Goal: Task Accomplishment & Management: Use online tool/utility

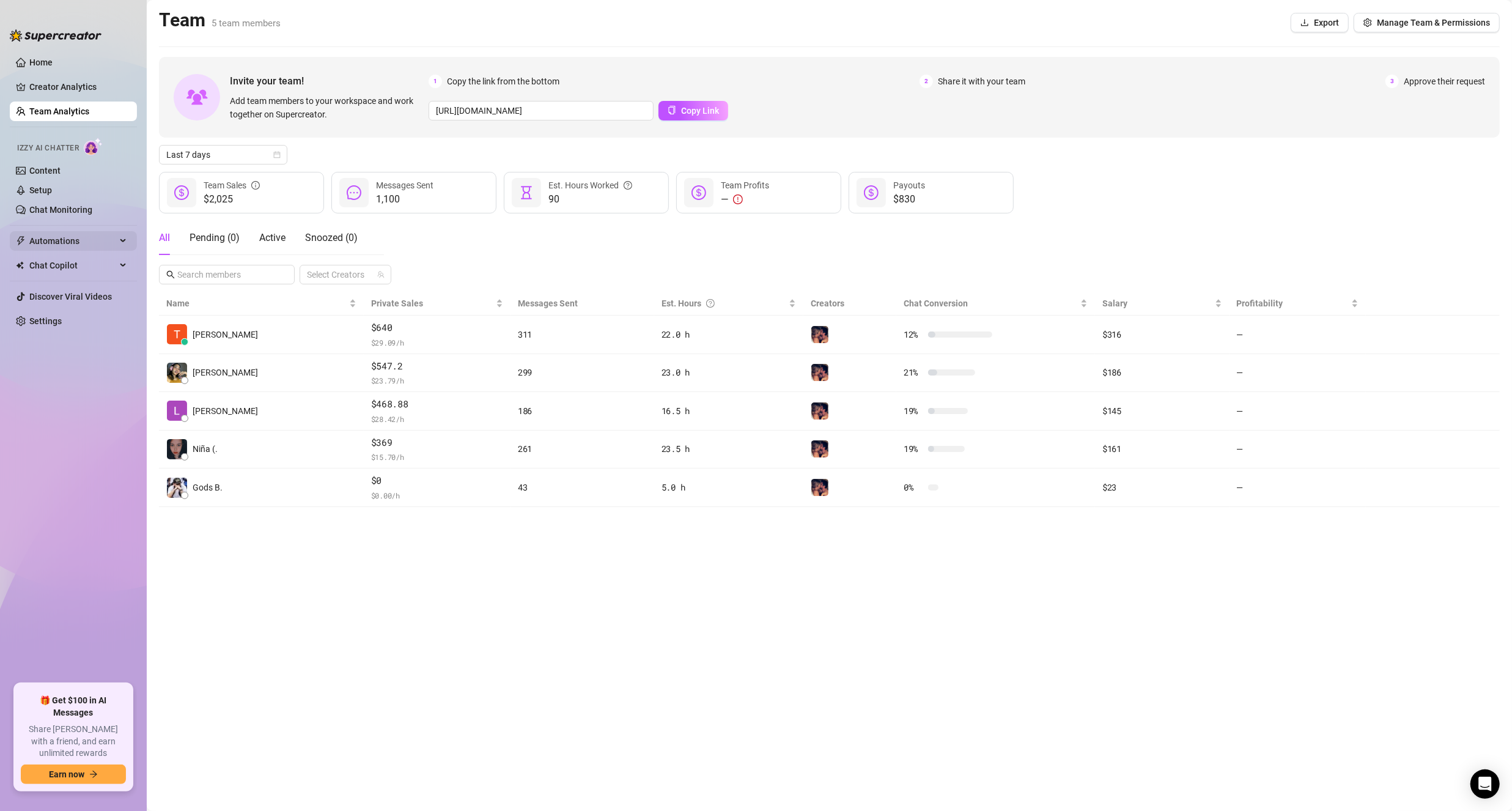
click at [77, 241] on span "Automations" at bounding box center [72, 241] width 86 height 20
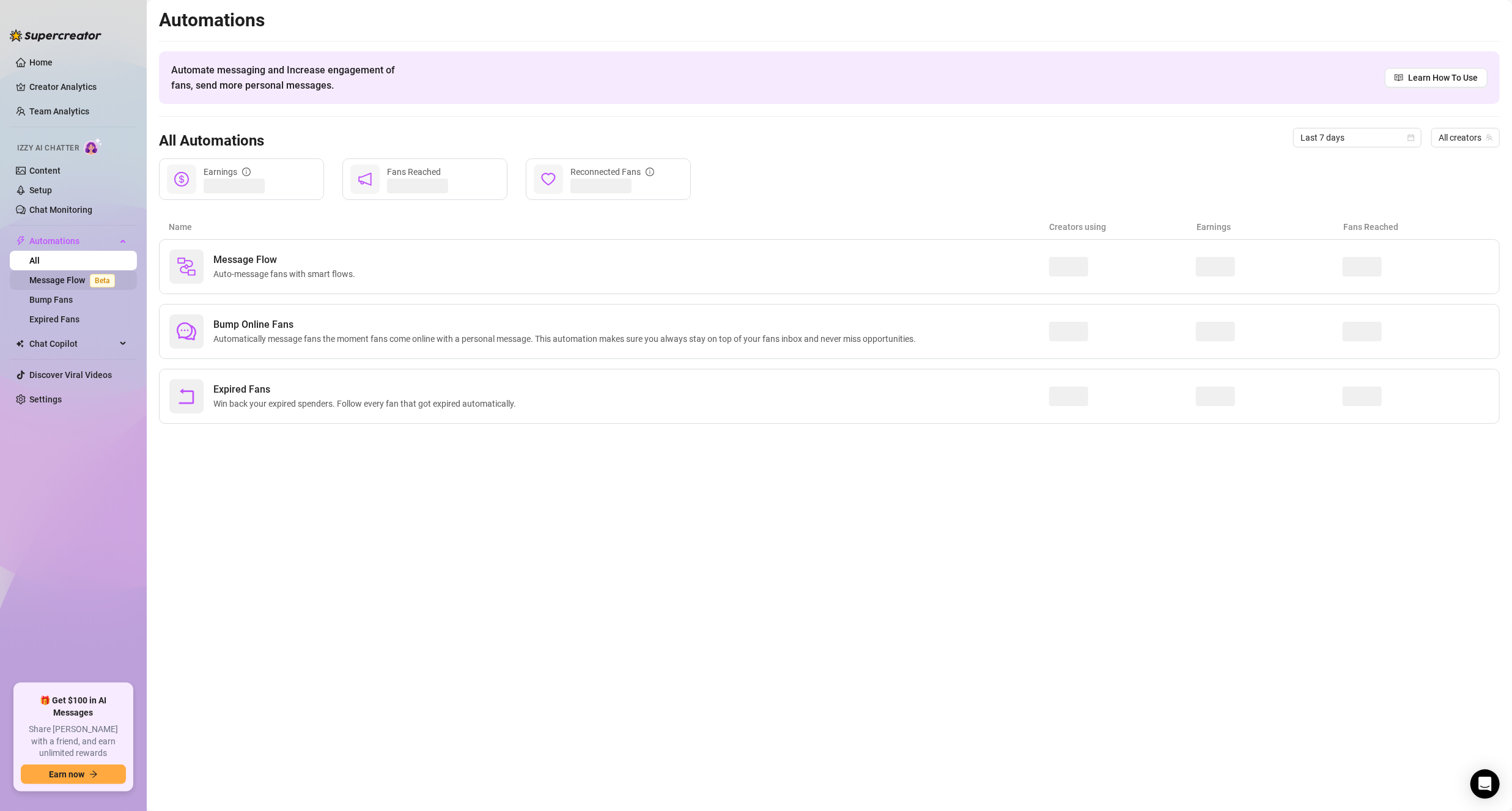
click at [75, 280] on link "Message Flow Beta" at bounding box center [74, 280] width 90 height 10
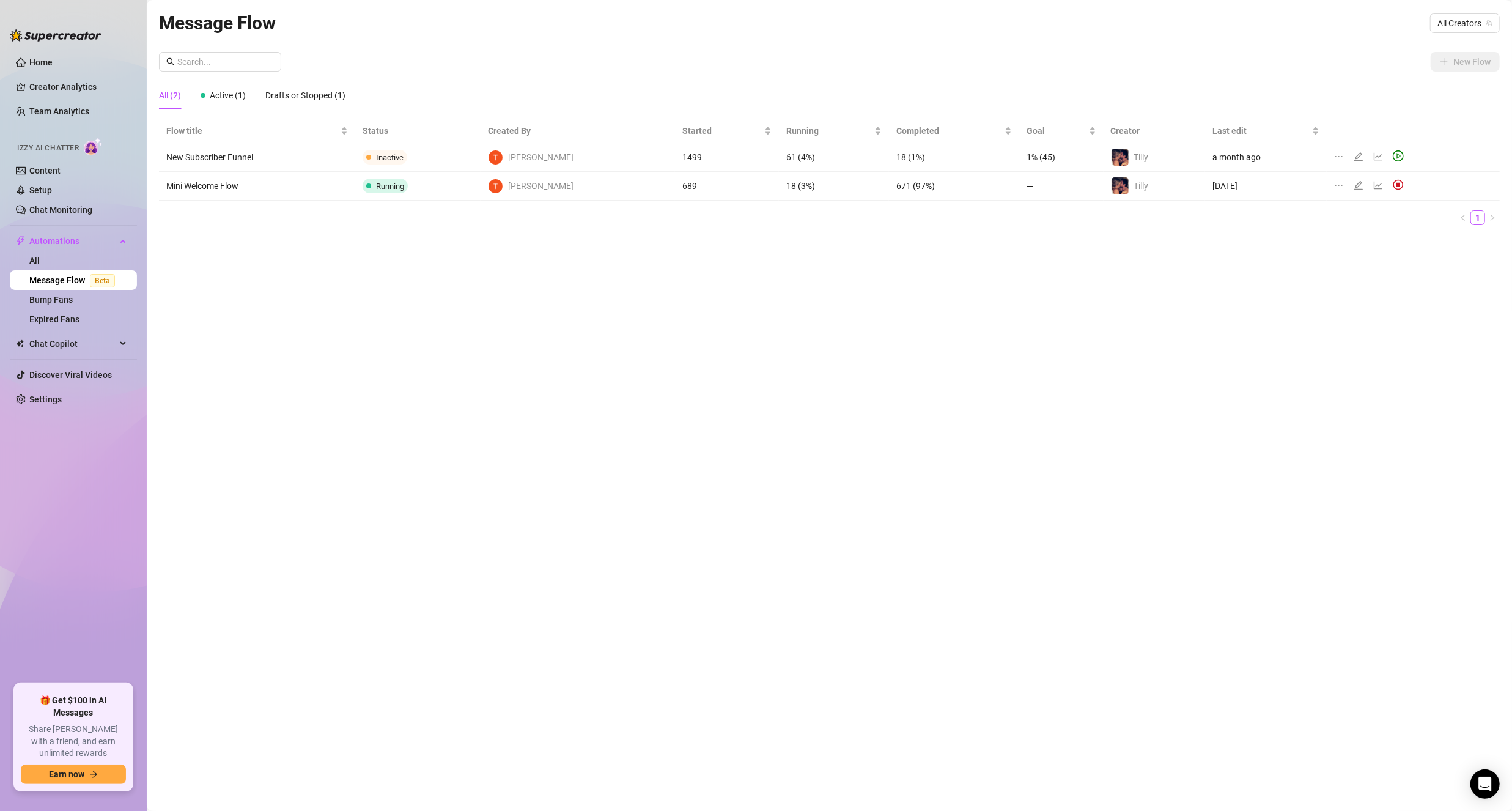
click at [1373, 185] on icon "line-chart" at bounding box center [1378, 185] width 10 height 10
